Goal: Transaction & Acquisition: Subscribe to service/newsletter

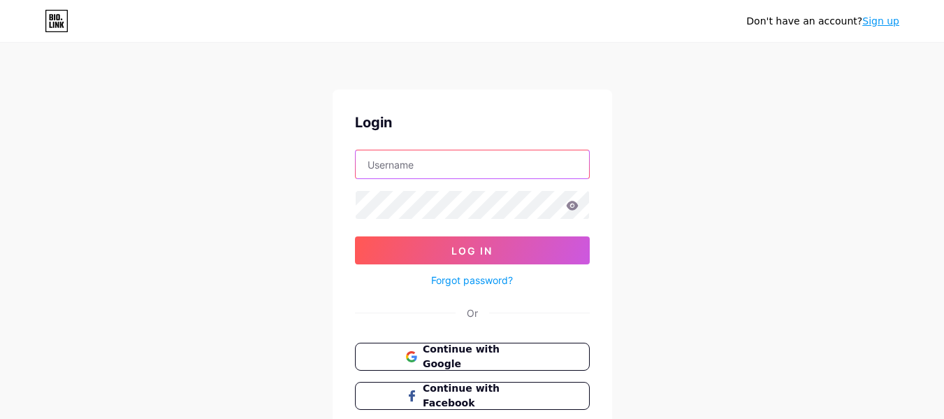
type input "[EMAIL_ADDRESS][DOMAIN_NAME]"
click at [885, 17] on link "Sign up" at bounding box center [880, 20] width 37 height 11
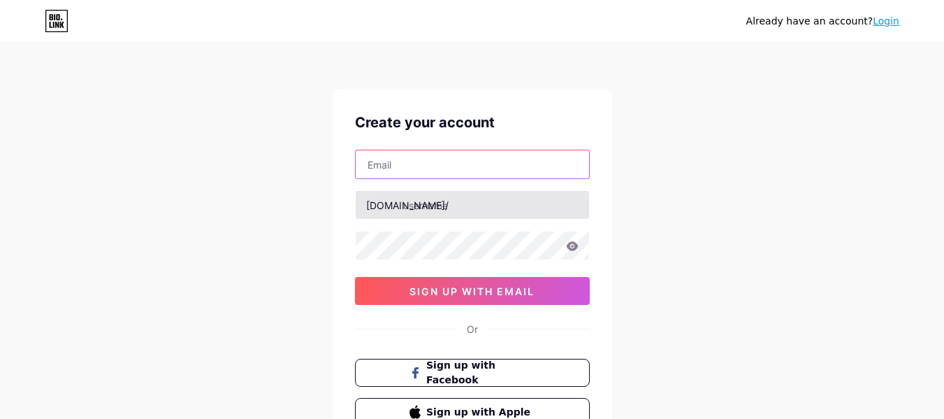
type input "[EMAIL_ADDRESS][DOMAIN_NAME]"
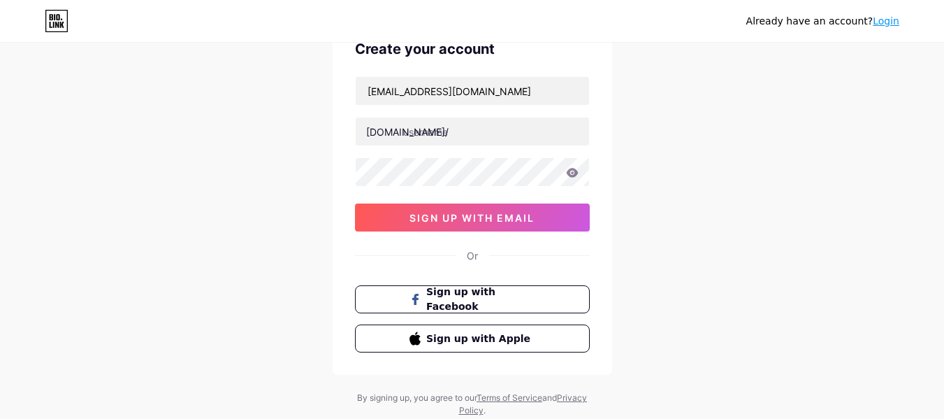
scroll to position [27, 0]
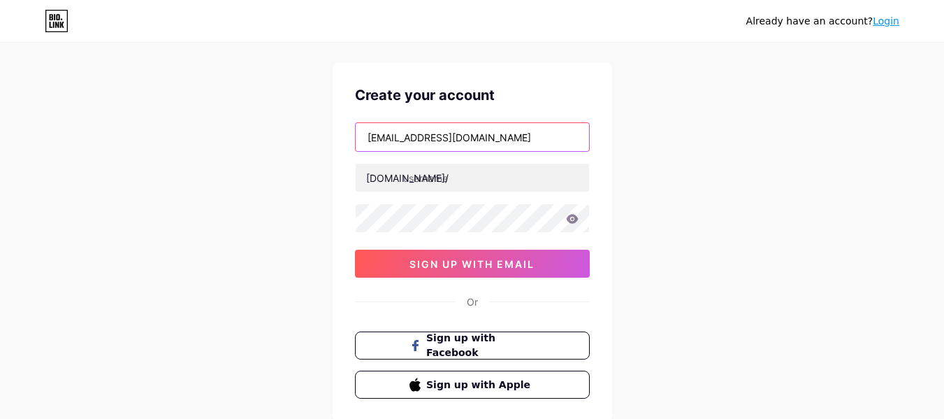
click at [434, 140] on input "[EMAIL_ADDRESS][DOMAIN_NAME]" at bounding box center [472, 137] width 233 height 28
paste input "[EMAIL_ADDRESS][DOMAIN_NAME]"
type input "s"
paste input "[EMAIL_ADDRESS][DOMAIN_NAME]"
type input "[EMAIL_ADDRESS][DOMAIN_NAME]"
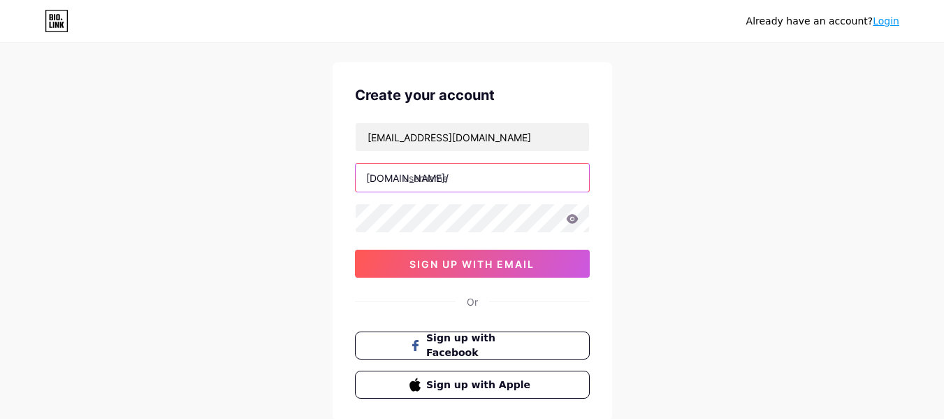
click at [440, 184] on input "text" at bounding box center [472, 178] width 233 height 28
type input "lizamewadi"
click at [572, 218] on icon at bounding box center [572, 218] width 12 height 9
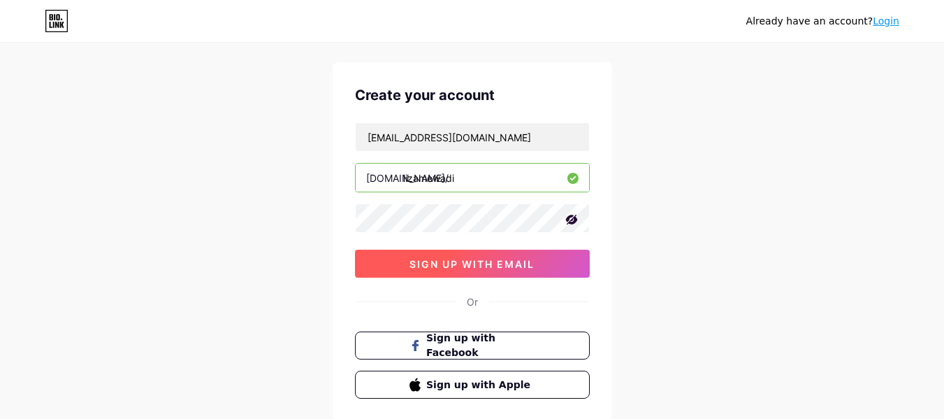
click at [409, 261] on span "sign up with email" at bounding box center [471, 264] width 125 height 12
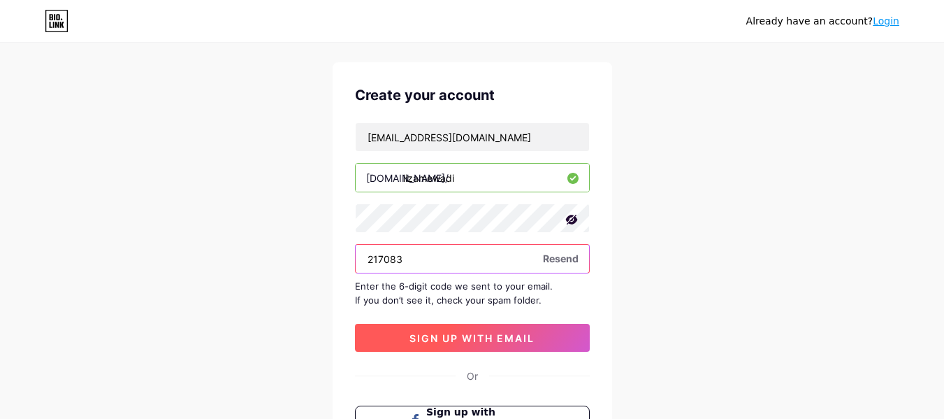
type input "217083"
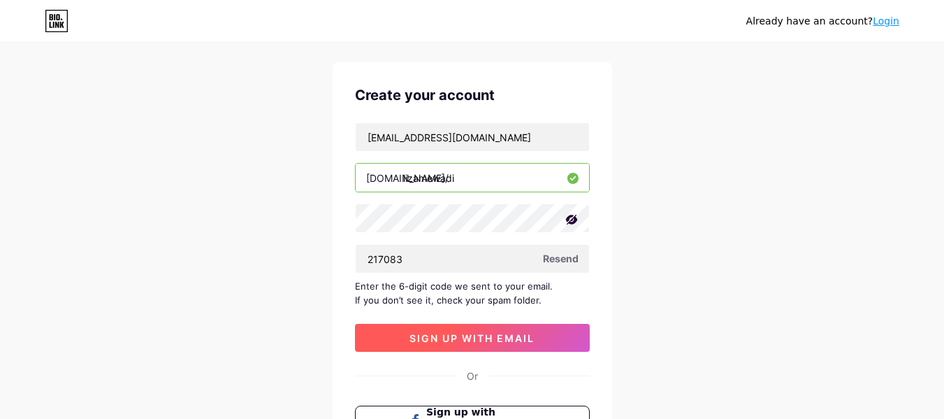
click at [454, 332] on span "sign up with email" at bounding box center [471, 338] width 125 height 12
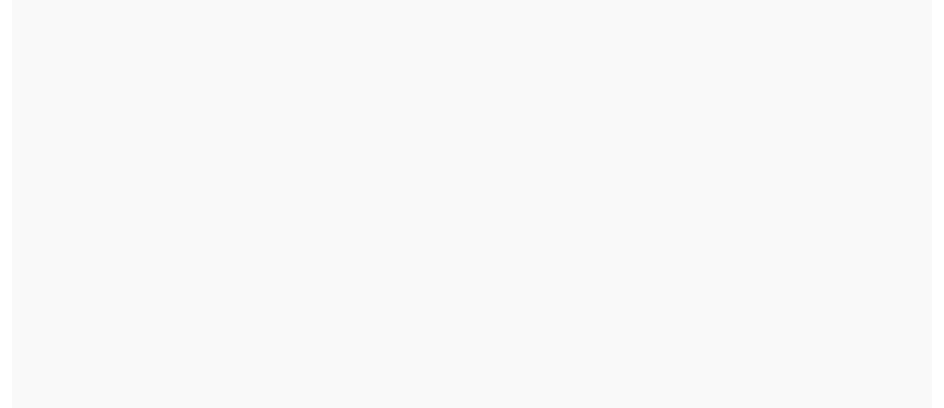
scroll to position [0, 0]
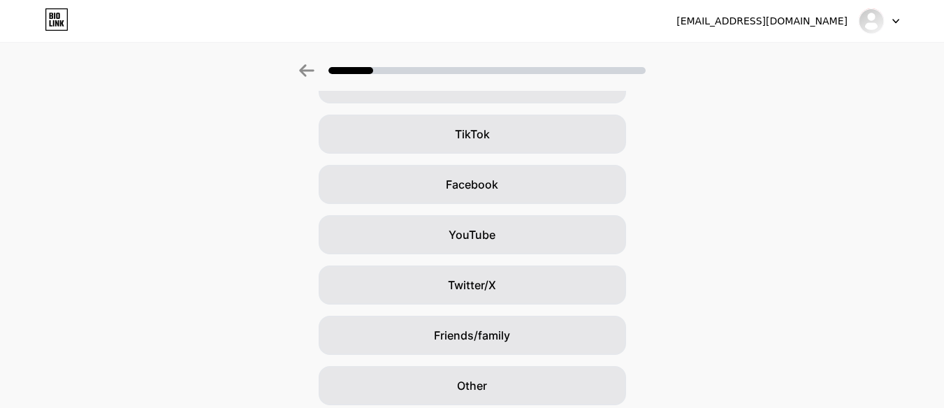
scroll to position [194, 0]
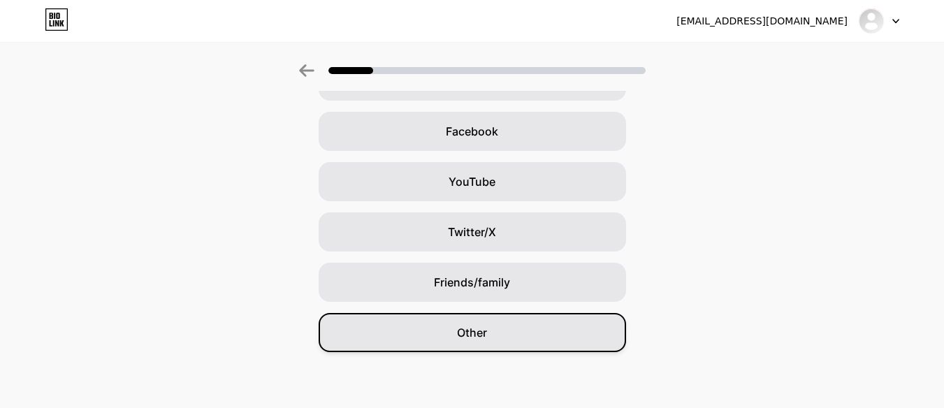
click at [461, 326] on div "Other" at bounding box center [472, 332] width 307 height 39
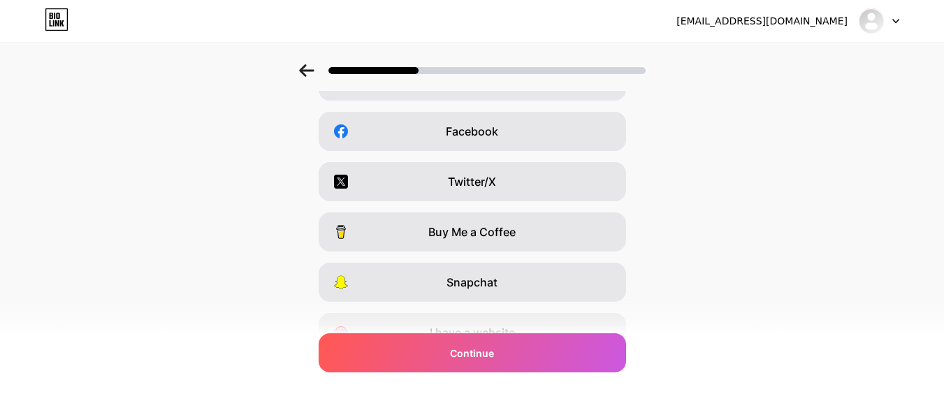
scroll to position [0, 0]
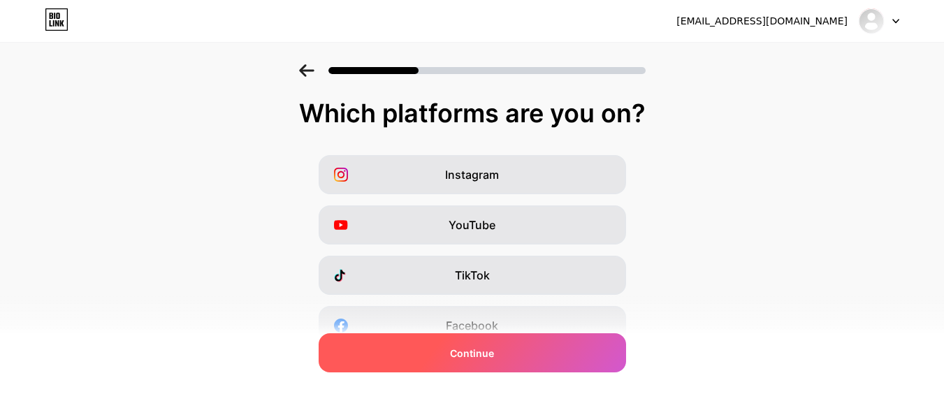
click at [456, 361] on div "Continue" at bounding box center [472, 352] width 307 height 39
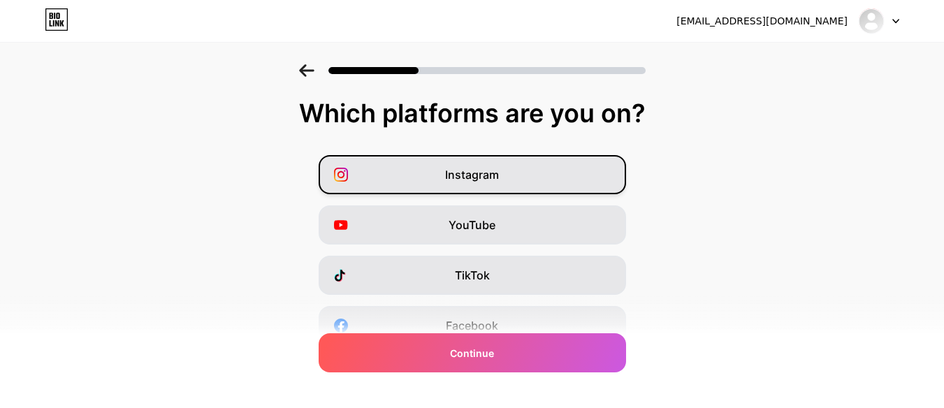
click at [498, 171] on span "Instagram" at bounding box center [472, 174] width 54 height 17
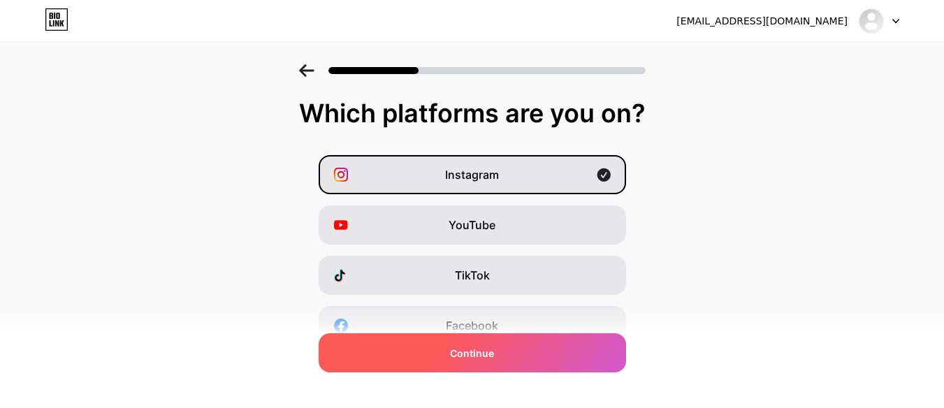
click at [442, 363] on div "Continue" at bounding box center [472, 352] width 307 height 39
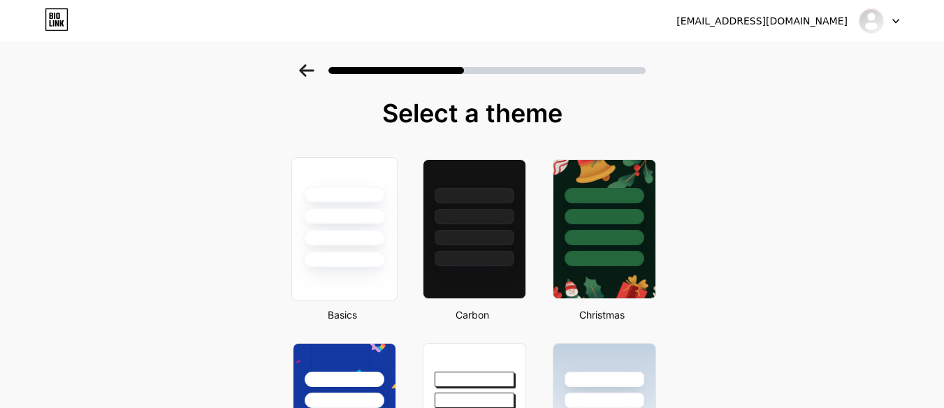
click at [375, 265] on div at bounding box center [344, 260] width 82 height 16
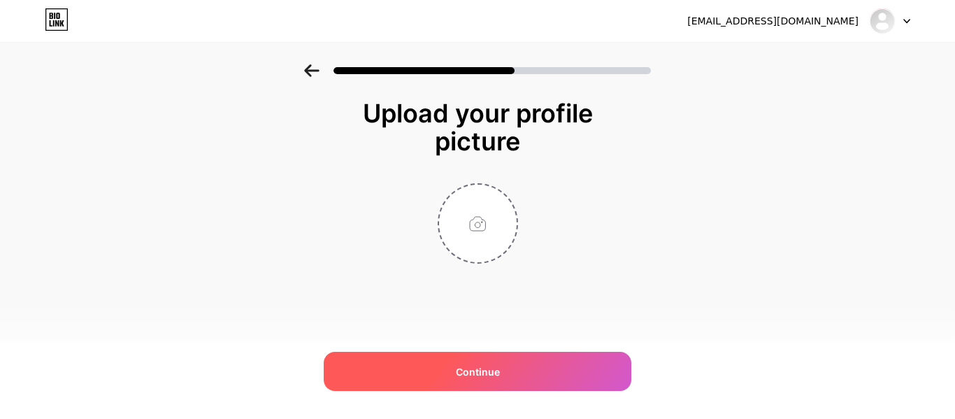
click at [402, 364] on div "Continue" at bounding box center [477, 370] width 307 height 39
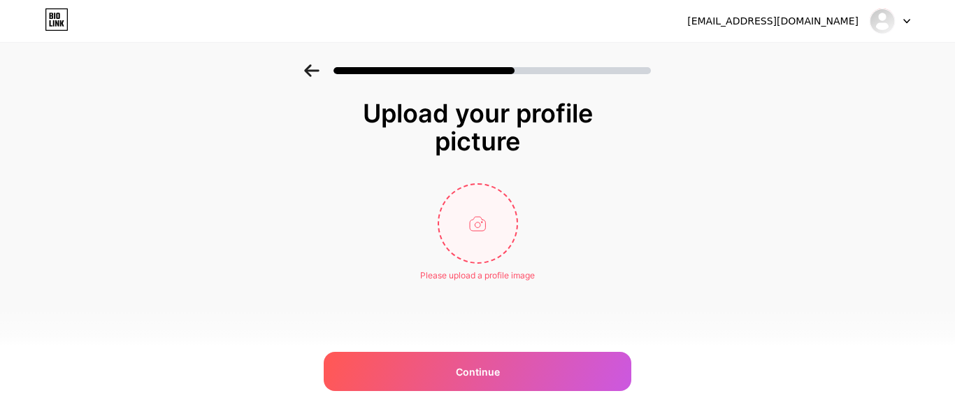
click at [495, 226] on input "file" at bounding box center [478, 223] width 78 height 78
click at [475, 221] on input "file" at bounding box center [478, 223] width 78 height 78
type input "C:\fakepath\photo-1514985770-1ce286918a3b.jpg"
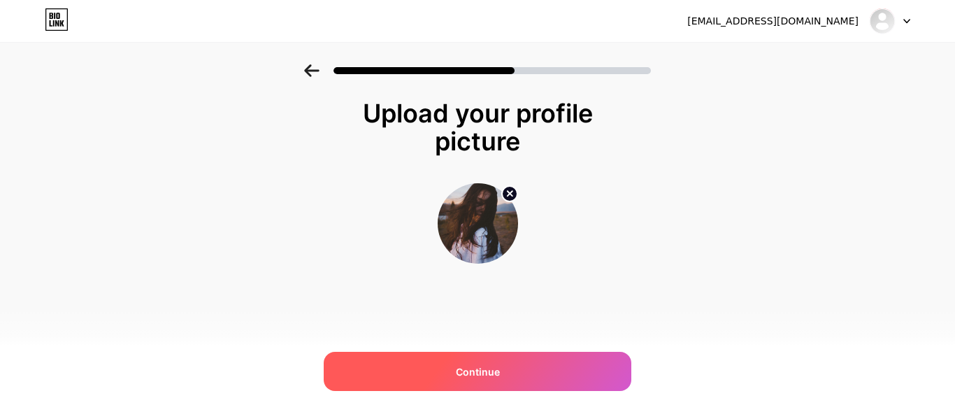
click at [530, 370] on div "Continue" at bounding box center [477, 370] width 307 height 39
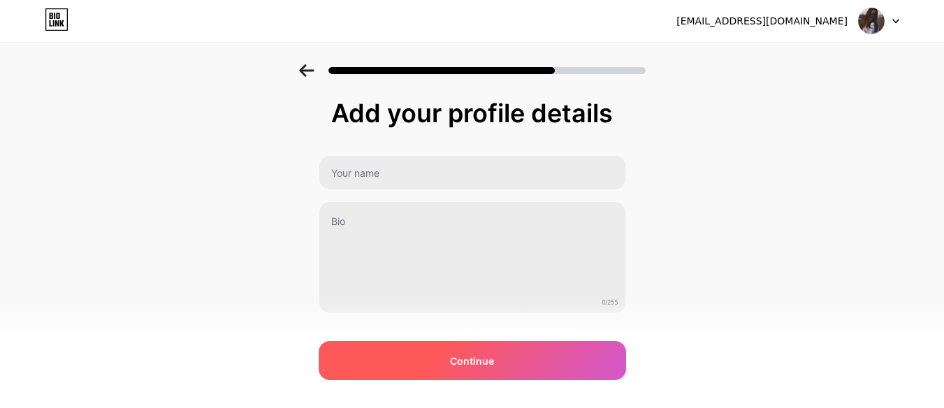
click at [528, 370] on div "Continue" at bounding box center [472, 360] width 307 height 39
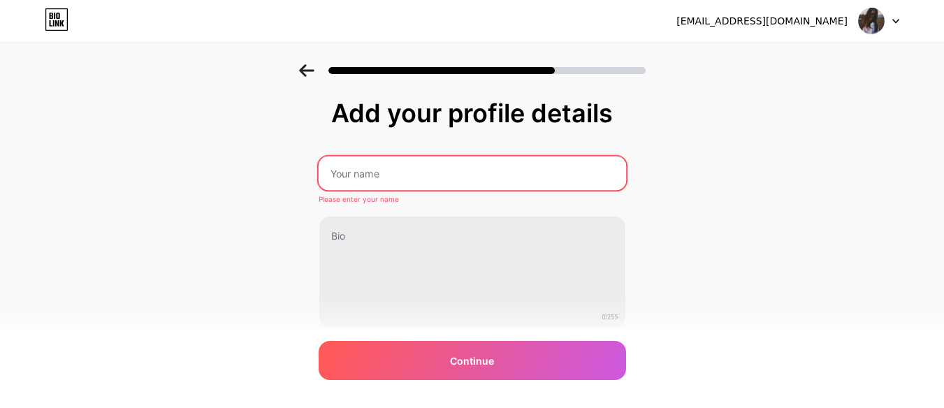
click at [393, 175] on input "text" at bounding box center [471, 174] width 307 height 34
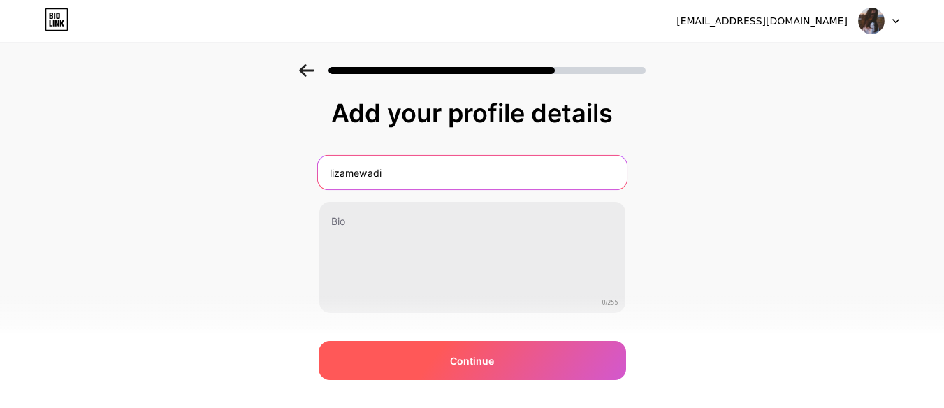
type input "lizamewadi"
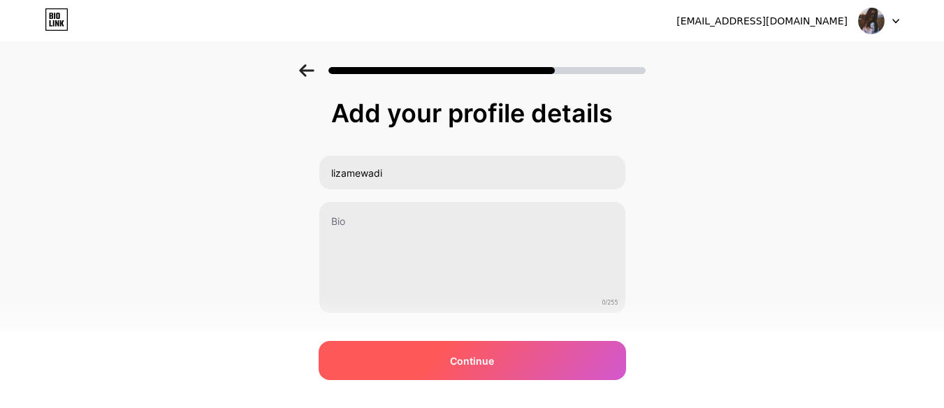
click at [396, 357] on div "Continue" at bounding box center [472, 360] width 307 height 39
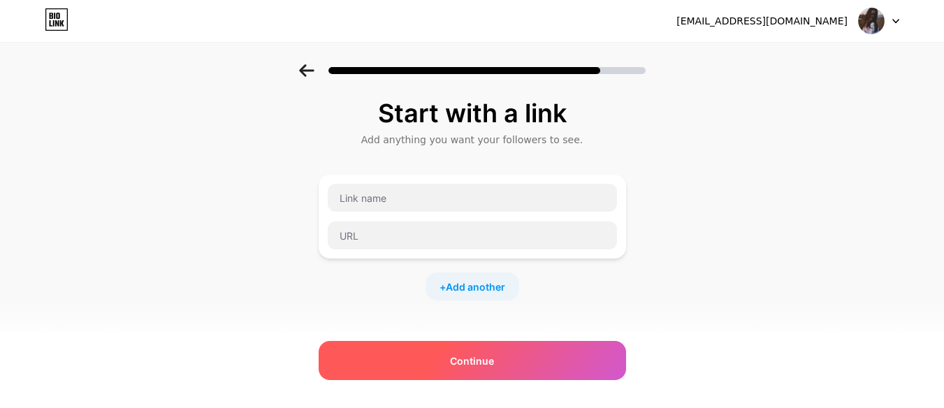
click at [430, 358] on div "Continue" at bounding box center [472, 360] width 307 height 39
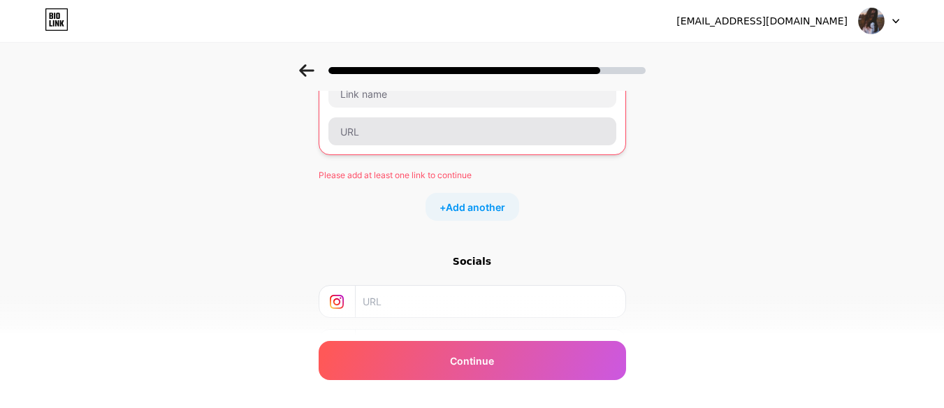
scroll to position [229, 0]
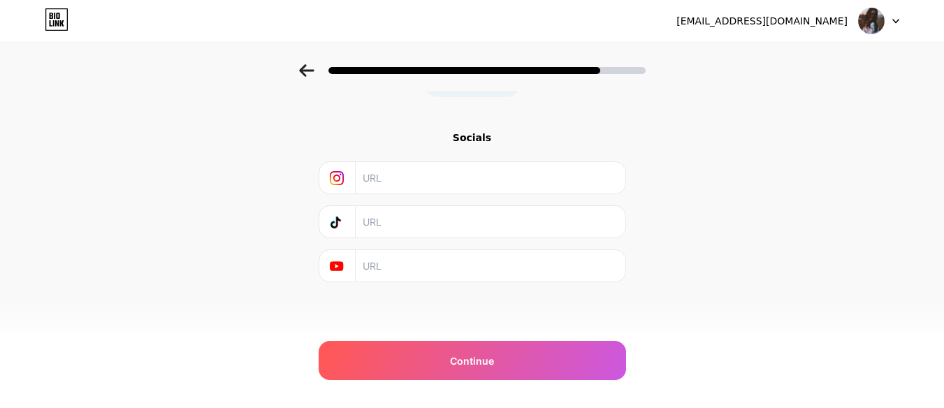
click at [445, 182] on input "text" at bounding box center [490, 177] width 254 height 31
paste input "[URL][DOMAIN_NAME]"
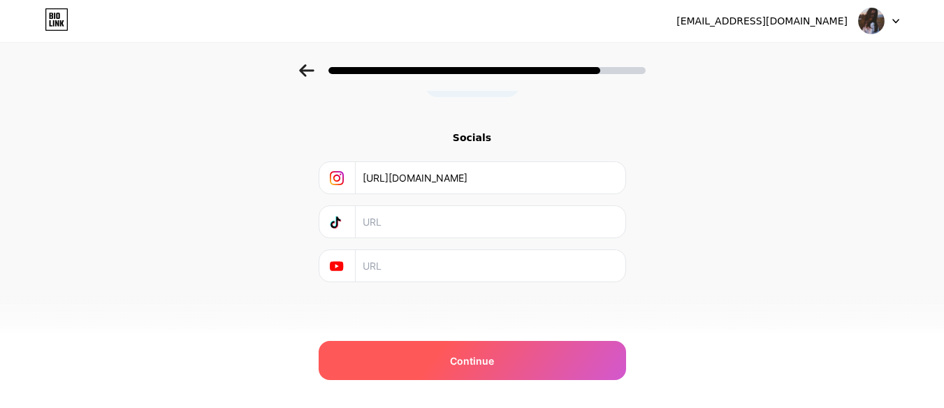
type input "[URL][DOMAIN_NAME]"
click at [447, 360] on div "Continue" at bounding box center [472, 360] width 307 height 39
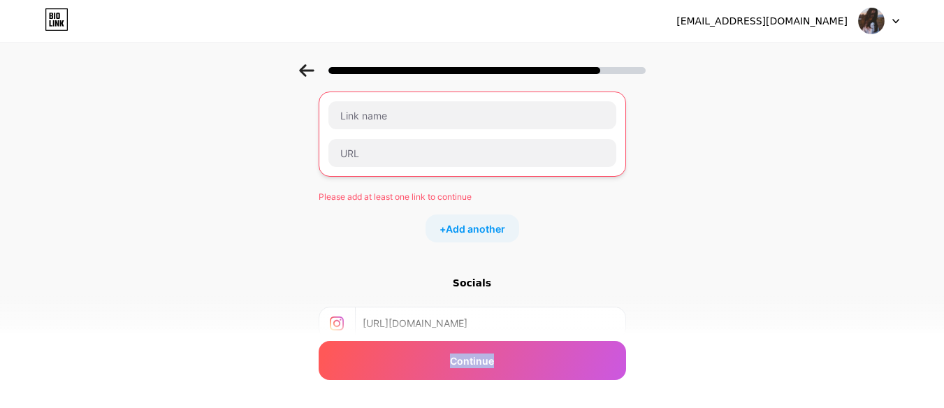
scroll to position [0, 0]
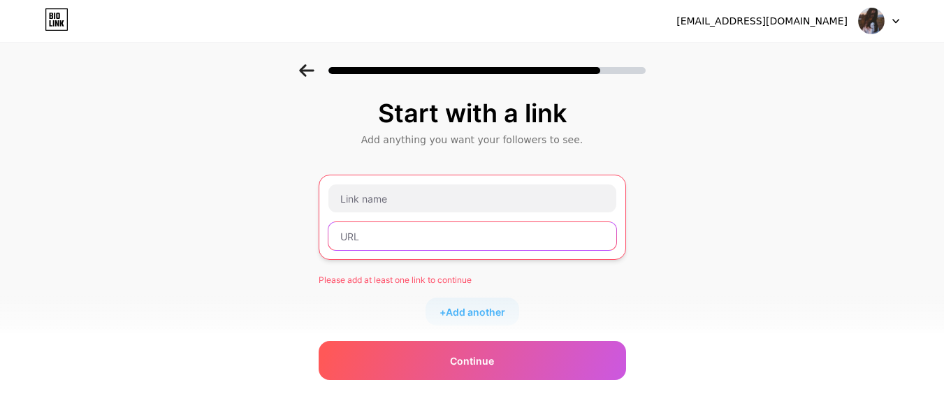
click at [512, 233] on input "text" at bounding box center [472, 236] width 288 height 28
paste input "[URL][DOMAIN_NAME]"
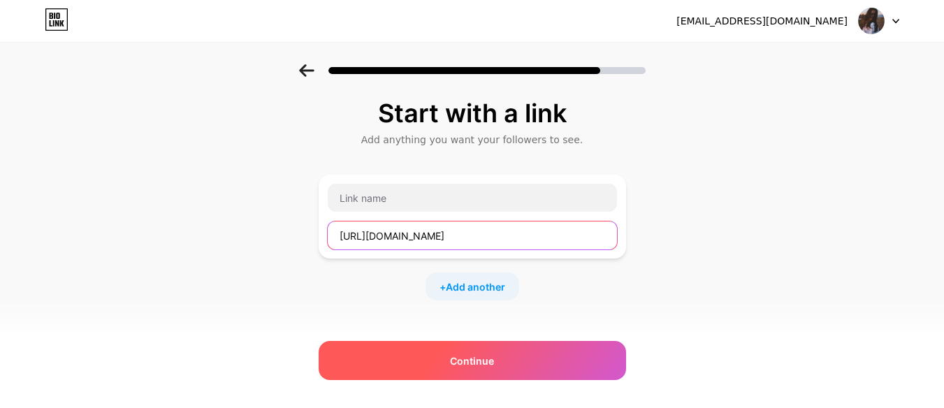
type input "[URL][DOMAIN_NAME]"
click at [492, 349] on div "Continue" at bounding box center [472, 360] width 307 height 39
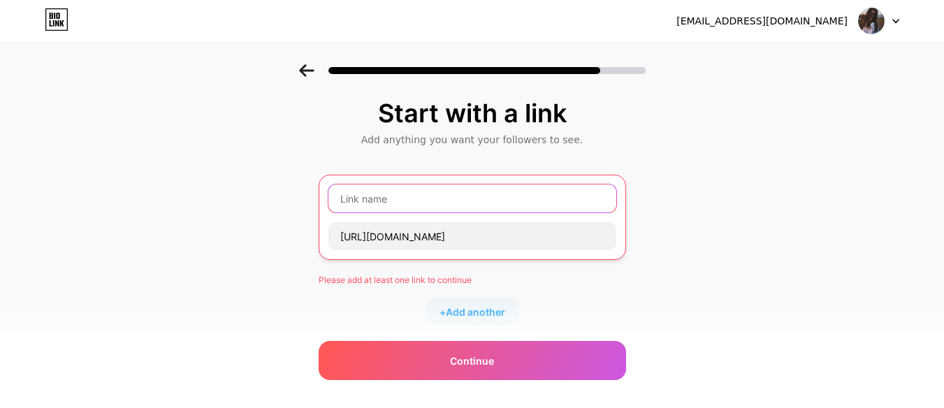
click at [440, 201] on input "text" at bounding box center [472, 198] width 288 height 28
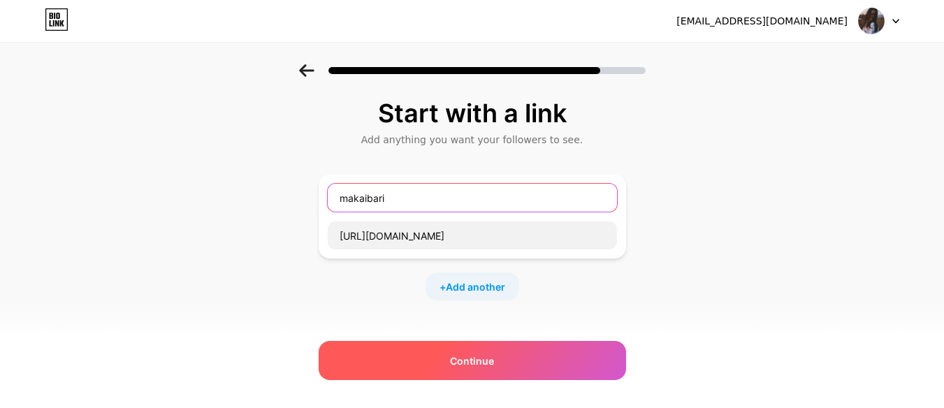
type input "makaibari"
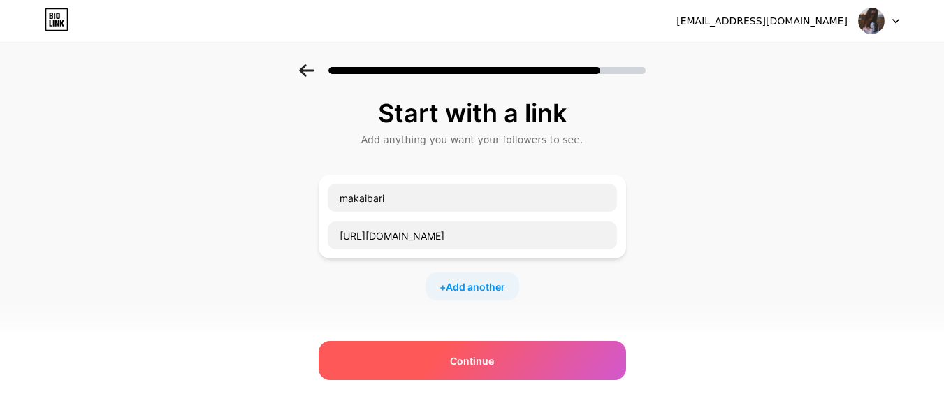
click at [429, 369] on div "Continue" at bounding box center [472, 360] width 307 height 39
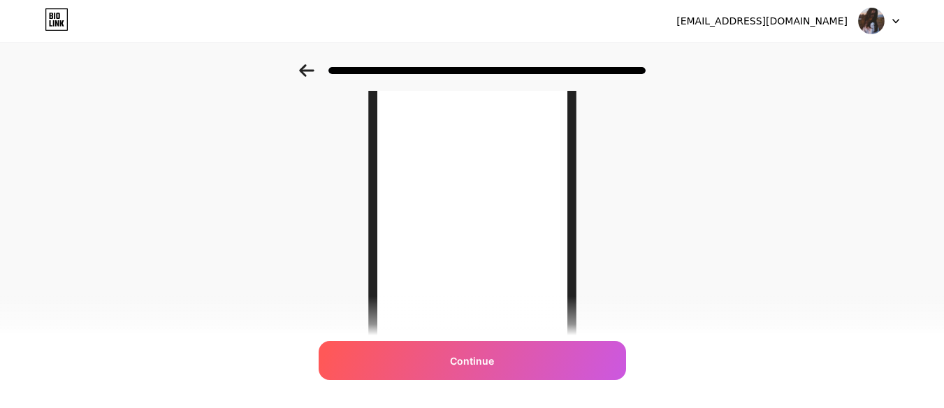
scroll to position [173, 0]
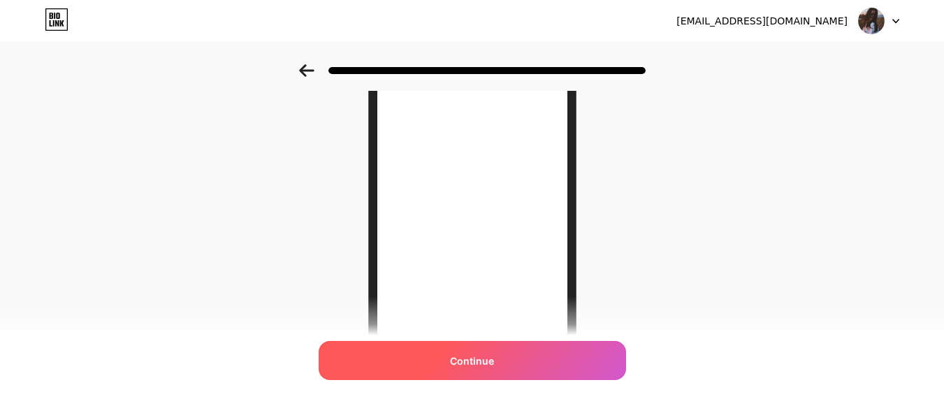
click at [493, 356] on span "Continue" at bounding box center [472, 361] width 44 height 15
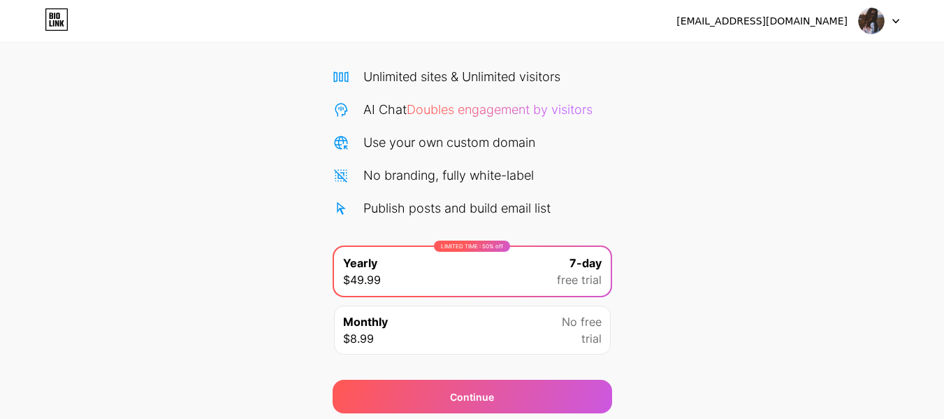
scroll to position [144, 0]
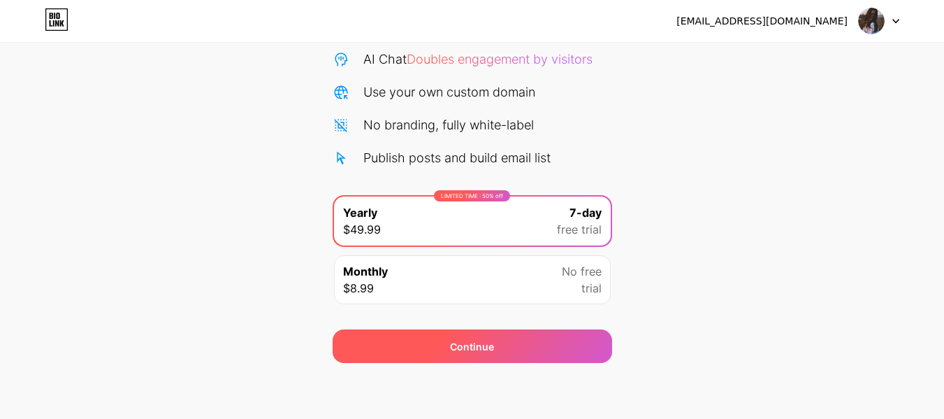
click at [472, 349] on span "Continue" at bounding box center [472, 346] width 44 height 15
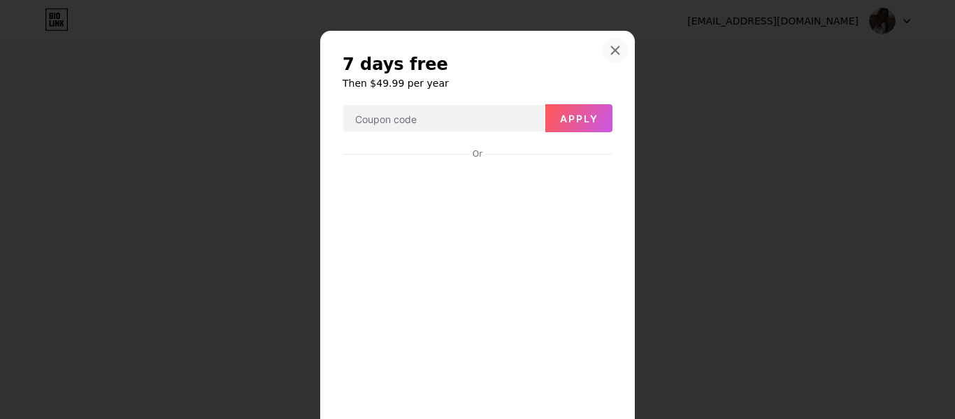
click at [613, 46] on icon at bounding box center [614, 50] width 11 height 11
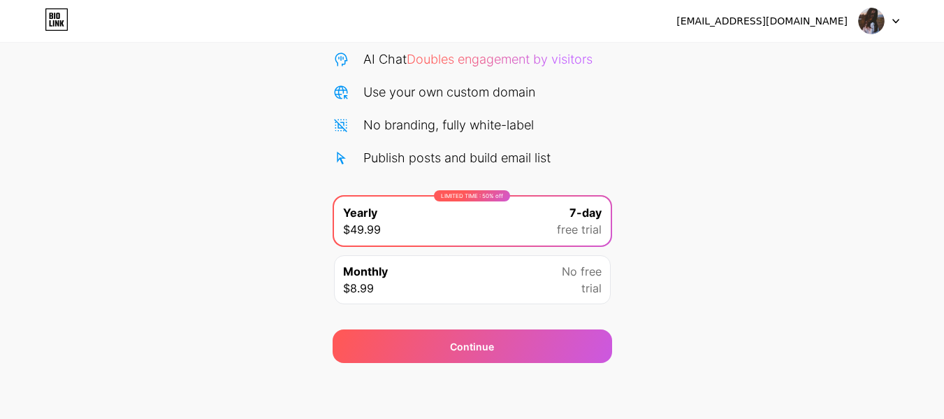
click at [894, 20] on icon at bounding box center [895, 21] width 7 height 5
click at [809, 183] on div "Start your 7 day free trial Cancel anytime. We will send you an email 2 days be…" at bounding box center [472, 141] width 944 height 442
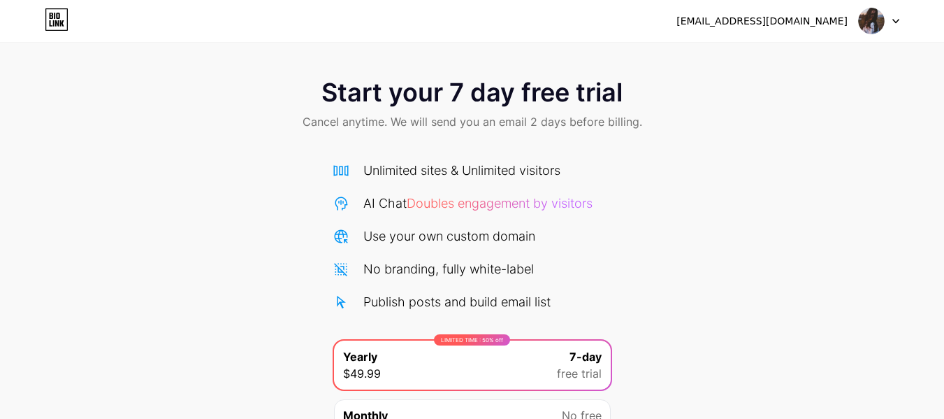
click at [58, 17] on icon at bounding box center [57, 19] width 24 height 22
